Goal: Task Accomplishment & Management: Complete application form

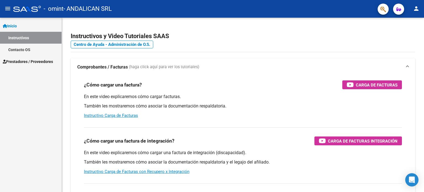
click at [30, 61] on span "Prestadores / Proveedores" at bounding box center [28, 61] width 50 height 6
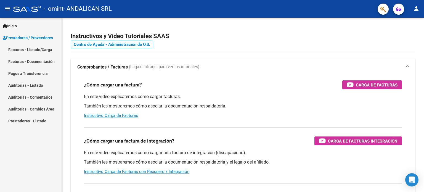
click at [30, 48] on link "Facturas - Listado/Carga" at bounding box center [31, 50] width 62 height 12
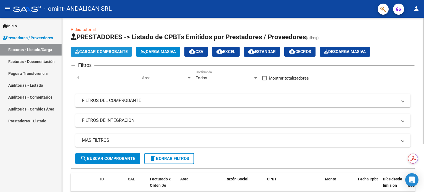
click at [113, 54] on button "Cargar Comprobante" at bounding box center [101, 52] width 61 height 10
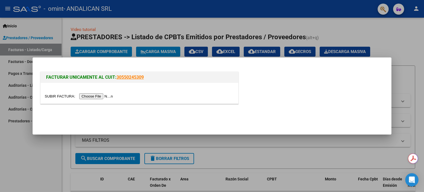
click at [97, 96] on input "file" at bounding box center [80, 96] width 70 height 6
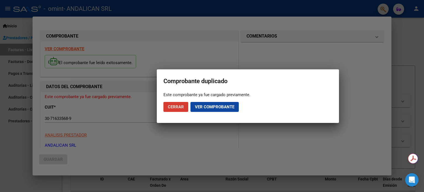
click at [181, 108] on span "Cerrar" at bounding box center [176, 106] width 16 height 5
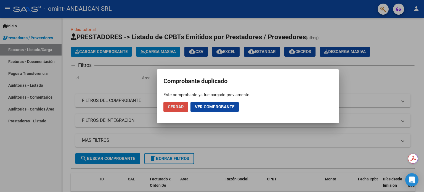
click at [179, 106] on span "Cerrar" at bounding box center [176, 106] width 16 height 5
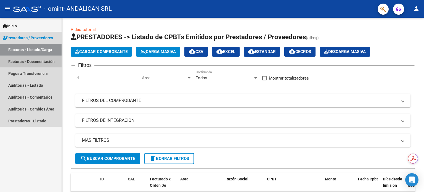
click at [46, 59] on link "Facturas - Documentación" at bounding box center [31, 61] width 62 height 12
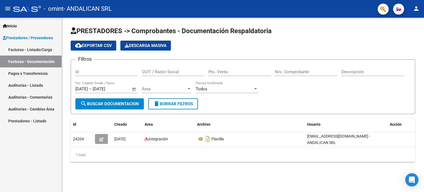
click at [131, 102] on span "search Buscar Documentacion" at bounding box center [109, 103] width 58 height 5
drag, startPoint x: 165, startPoint y: 135, endPoint x: 423, endPoint y: 135, distance: 258.4
click at [423, 135] on div "PRESTADORES -> Comprobantes - Documentación Respaldatoria cloud_download Export…" at bounding box center [243, 99] width 362 height 162
click at [230, 105] on form "Filtros Id CUIT / Razón Social Pto. Venta Nro. Comprobante Descripción [DATE] […" at bounding box center [243, 86] width 344 height 55
click at [48, 49] on link "Facturas - Listado/Carga" at bounding box center [31, 50] width 62 height 12
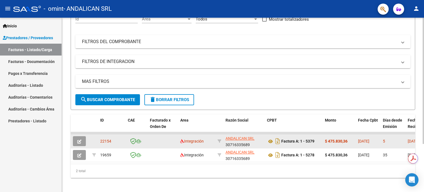
scroll to position [66, 0]
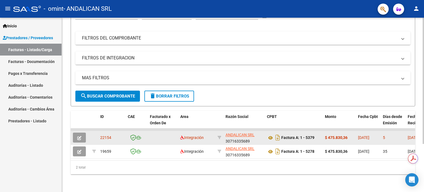
click at [338, 135] on strong "$ 475.830,36" at bounding box center [336, 137] width 23 height 4
click at [82, 132] on button "button" at bounding box center [79, 137] width 13 height 10
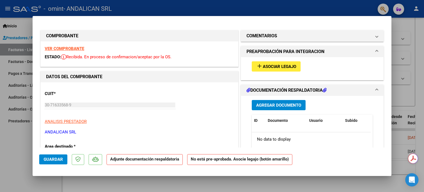
click at [273, 68] on span "Asociar Legajo" at bounding box center [279, 66] width 33 height 5
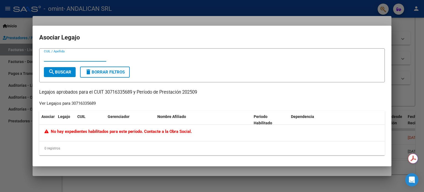
click at [70, 95] on div "CUIL / Apellido search Buscar delete Borrar Filtros Legajos aprobados para el C…" at bounding box center [211, 101] width 345 height 107
click at [72, 56] on input "CUIL / Apellido" at bounding box center [75, 57] width 62 height 5
type input "ECHEVARRIA"
click at [66, 72] on span "search Buscar" at bounding box center [59, 72] width 23 height 5
click at [394, 35] on div at bounding box center [212, 96] width 424 height 192
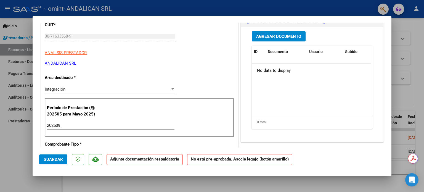
scroll to position [0, 0]
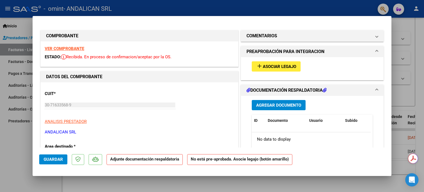
click at [270, 103] on span "Agregar Documento" at bounding box center [278, 105] width 45 height 5
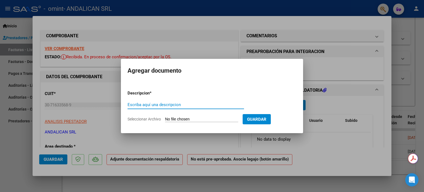
click at [266, 120] on span "Guardar" at bounding box center [256, 119] width 19 height 5
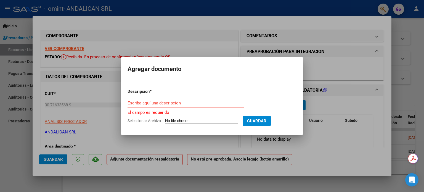
click at [170, 103] on input "Escriba aquí una descripcion" at bounding box center [185, 102] width 116 height 5
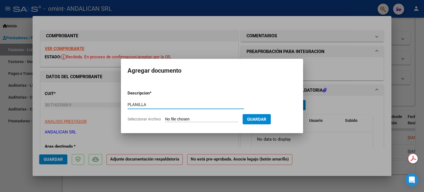
type input "PLANILLA"
click at [264, 119] on span "Guardar" at bounding box center [256, 119] width 19 height 5
click at [266, 112] on form "Descripcion * PLANILLA Escriba aquí una descripcion Seleccionar Archivo Guardar" at bounding box center [211, 106] width 169 height 40
click at [264, 116] on span "Guardar" at bounding box center [256, 118] width 19 height 5
click at [222, 119] on input "Seleccionar Archivo" at bounding box center [201, 119] width 73 height 5
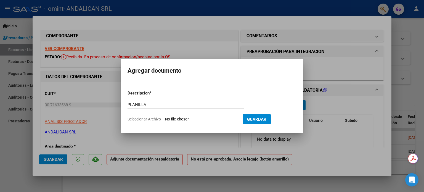
type input "C:\fakepath\presentismo tomas [DATE].pdf"
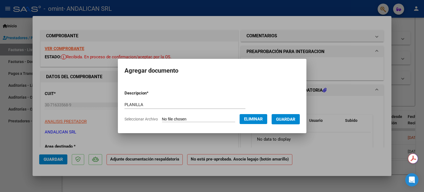
click at [290, 116] on button "Guardar" at bounding box center [285, 119] width 28 height 10
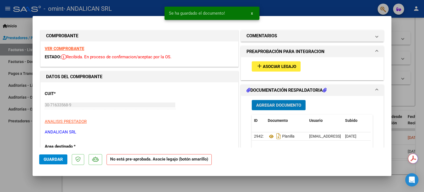
click at [270, 68] on span "Asociar Legajo" at bounding box center [279, 66] width 33 height 5
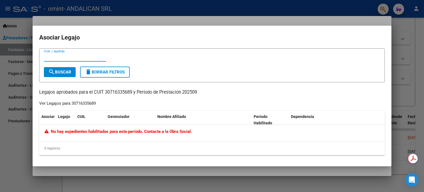
click at [394, 42] on div at bounding box center [212, 96] width 424 height 192
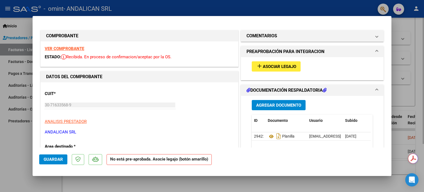
click at [396, 27] on div at bounding box center [212, 96] width 424 height 192
type input "$ 0,00"
